Goal: Information Seeking & Learning: Learn about a topic

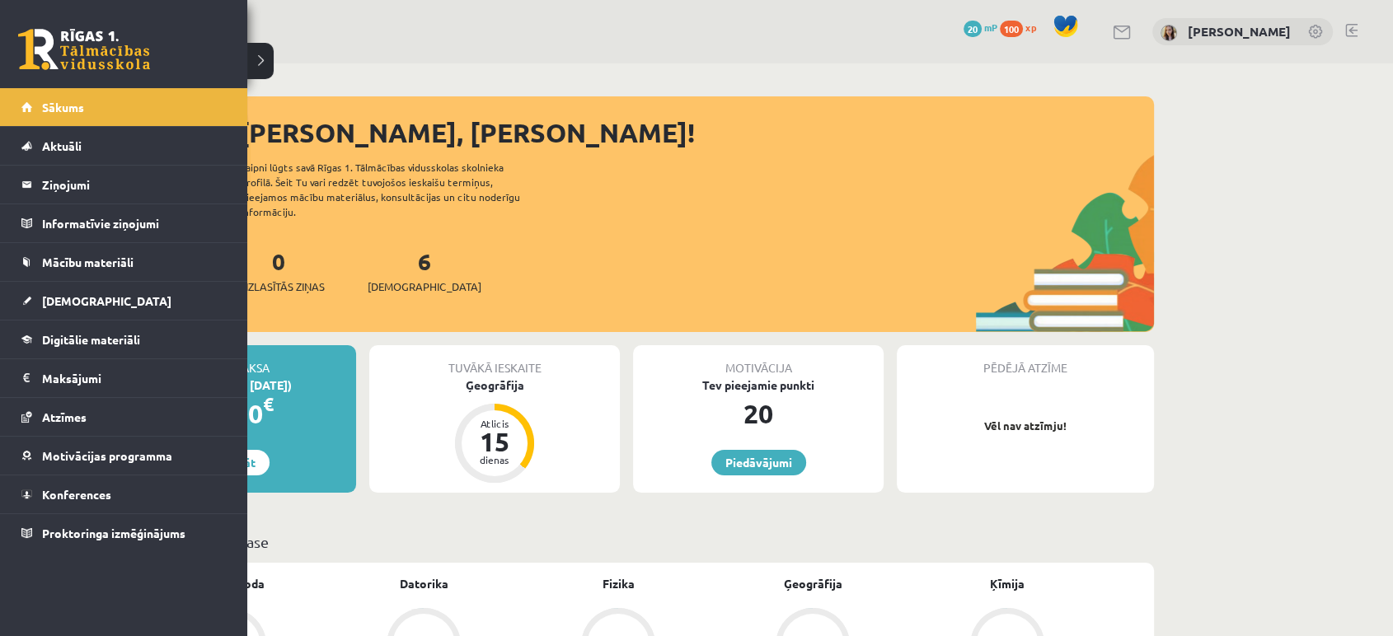
click at [35, 66] on link at bounding box center [84, 49] width 132 height 41
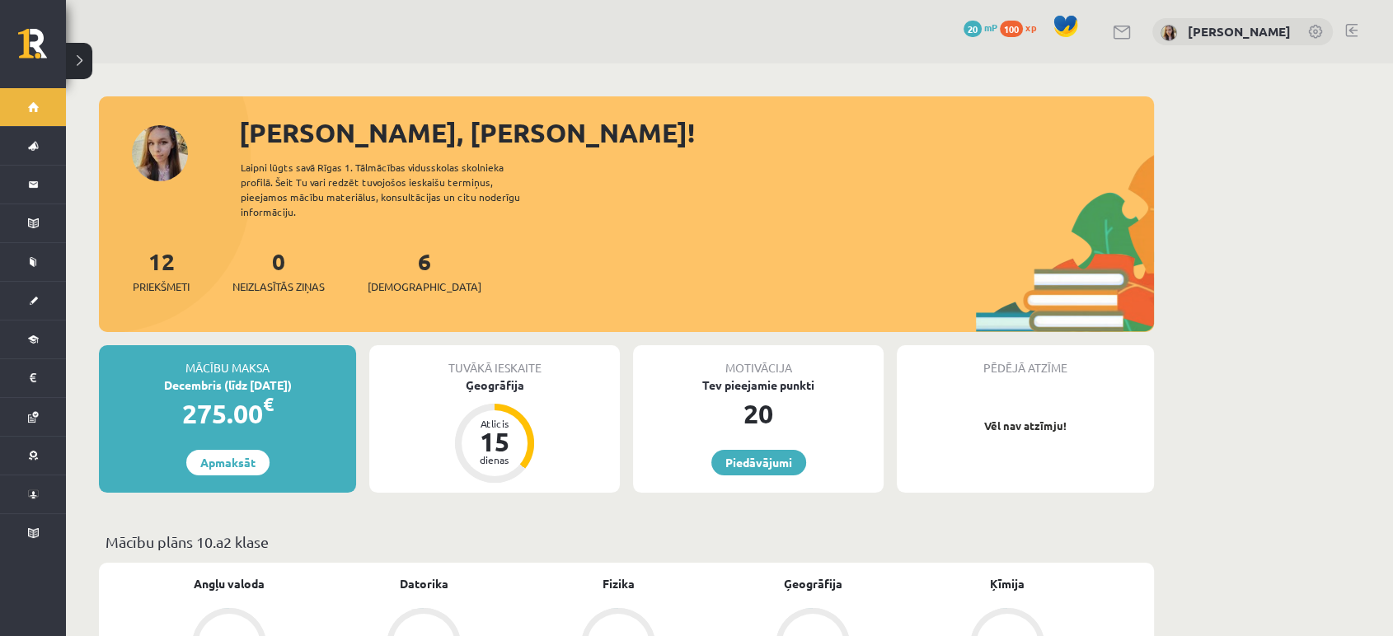
click at [82, 54] on button at bounding box center [79, 61] width 26 height 36
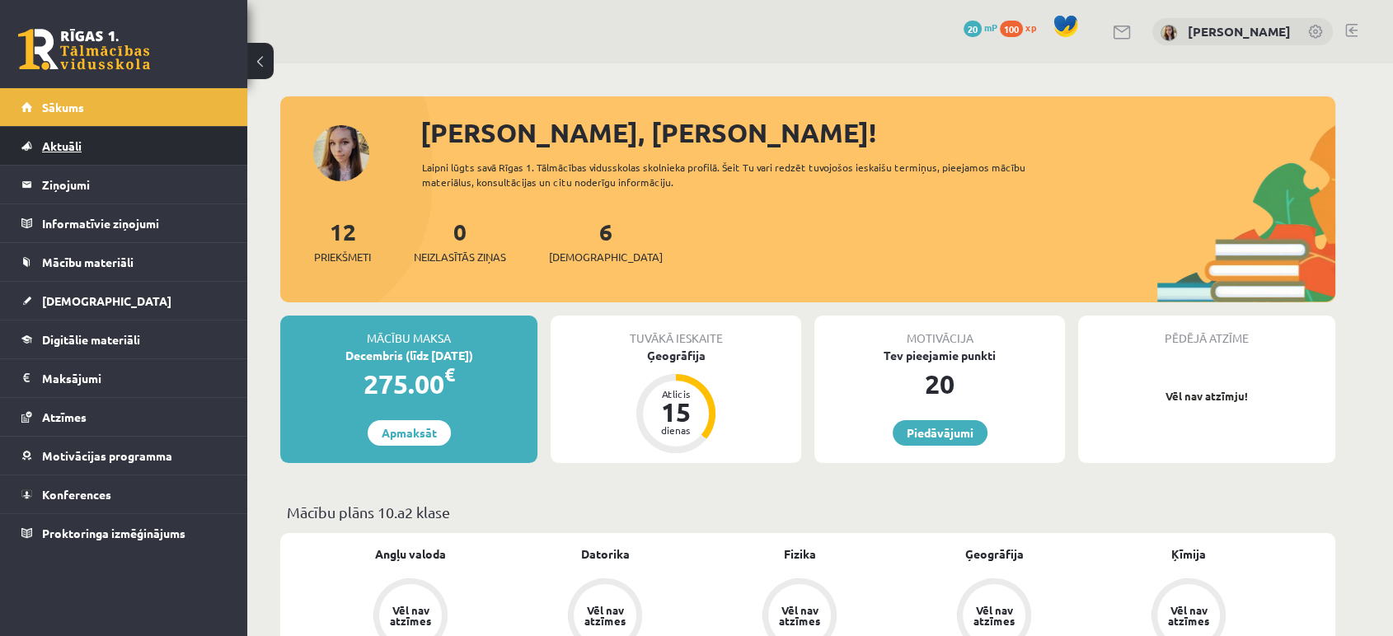
click at [63, 148] on span "Aktuāli" at bounding box center [62, 146] width 40 height 15
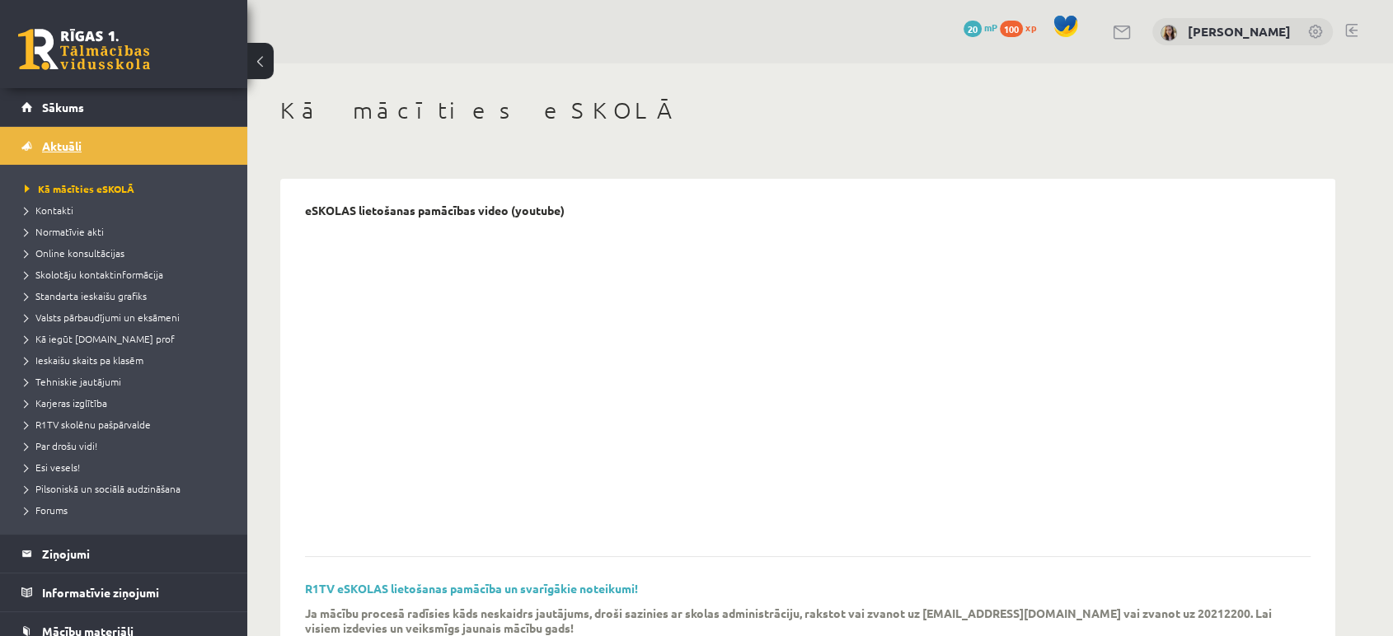
click at [63, 148] on span "Aktuāli" at bounding box center [62, 146] width 40 height 15
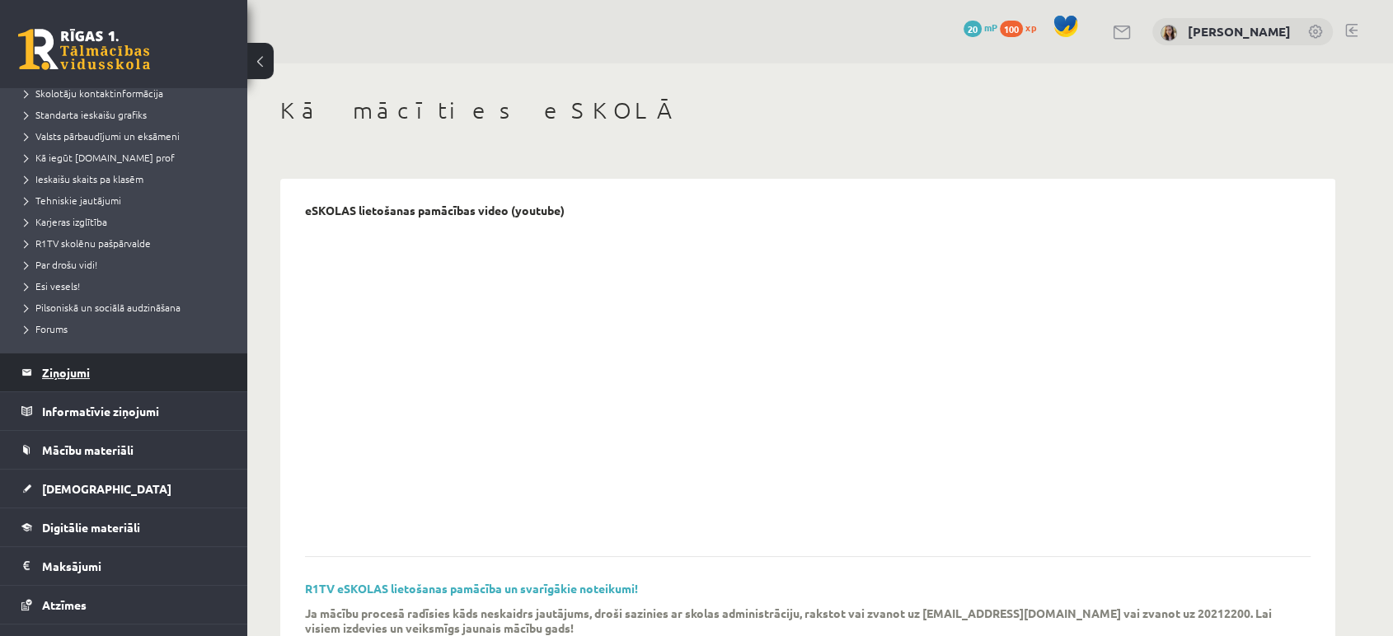
scroll to position [183, 0]
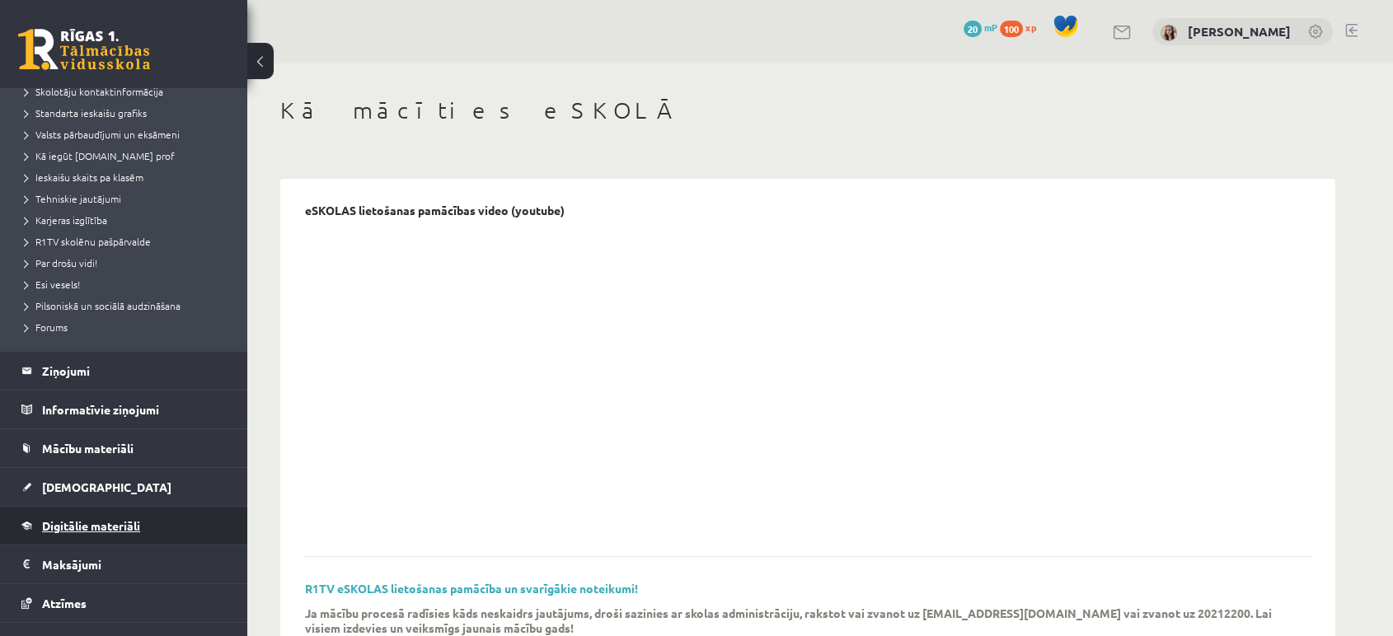
click at [91, 531] on span "Digitālie materiāli" at bounding box center [91, 526] width 98 height 15
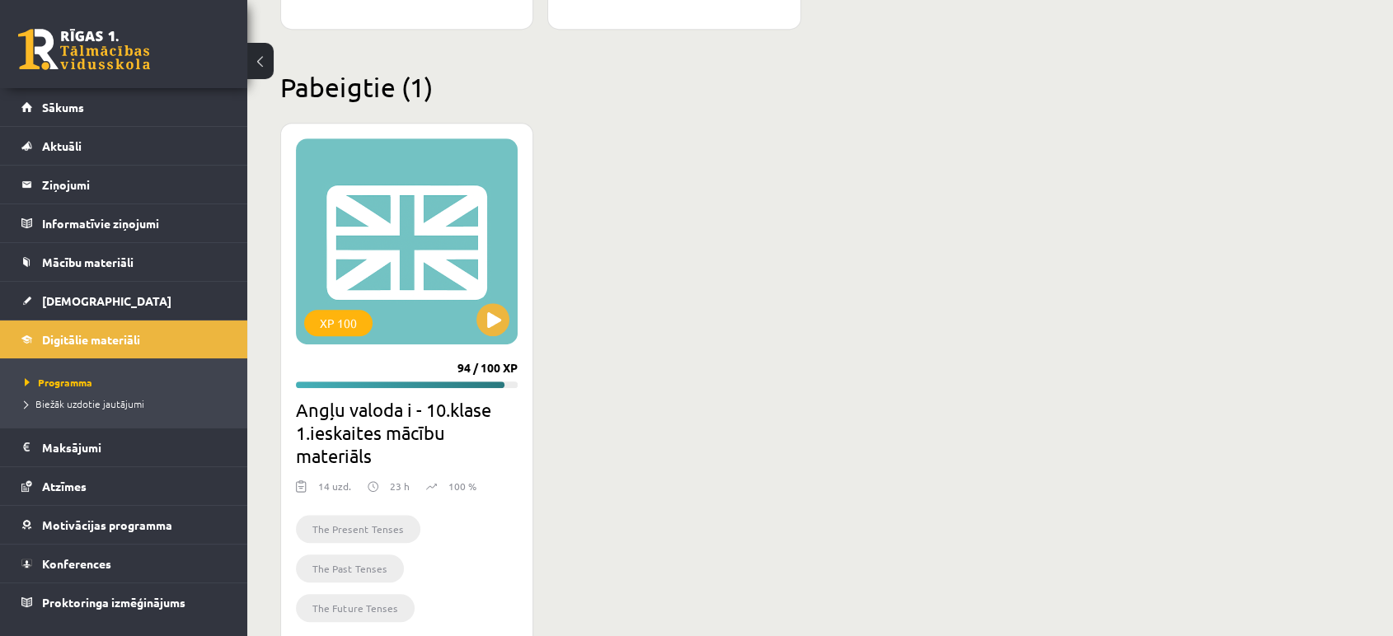
scroll to position [951, 0]
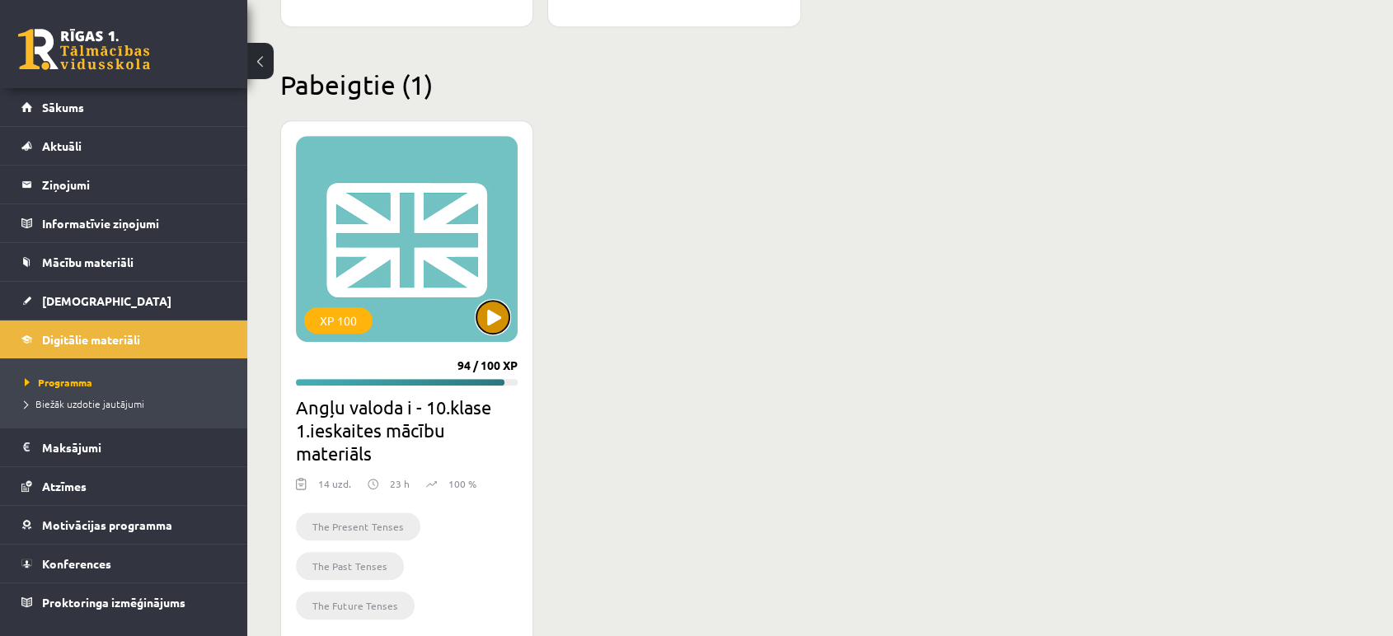
click at [483, 311] on button at bounding box center [493, 317] width 33 height 33
click at [481, 298] on div "XP 100" at bounding box center [407, 239] width 222 height 206
click at [413, 279] on div "XP 100" at bounding box center [407, 239] width 222 height 206
